Goal: Task Accomplishment & Management: Use online tool/utility

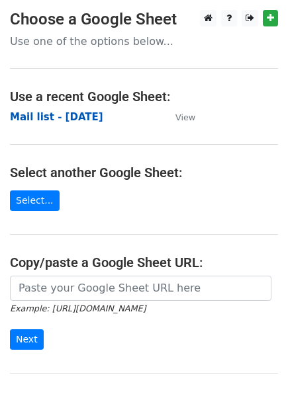
click at [67, 118] on strong "Mail list - [DATE]" at bounding box center [56, 117] width 93 height 12
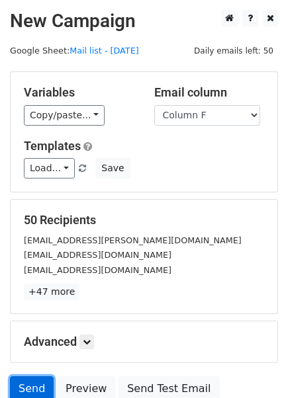
click at [19, 382] on link "Send" at bounding box center [32, 388] width 44 height 25
